Goal: Task Accomplishment & Management: Complete application form

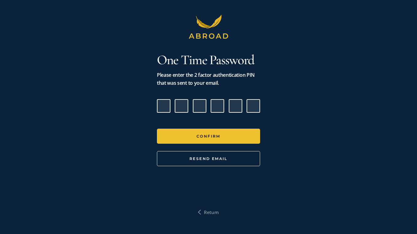
click at [166, 108] on input "Please enter verification code. Digit 1" at bounding box center [163, 105] width 13 height 13
paste input "6"
type input "0"
type input "1"
type input "8"
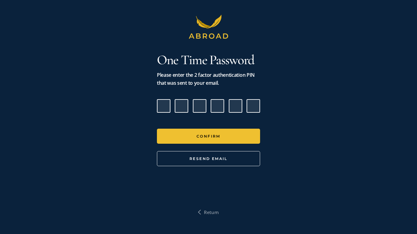
type input "9"
type input "6"
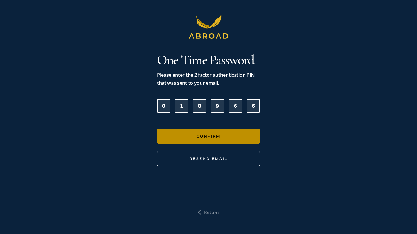
click at [218, 134] on button "Confirm" at bounding box center [208, 136] width 103 height 15
